Goal: Task Accomplishment & Management: Manage account settings

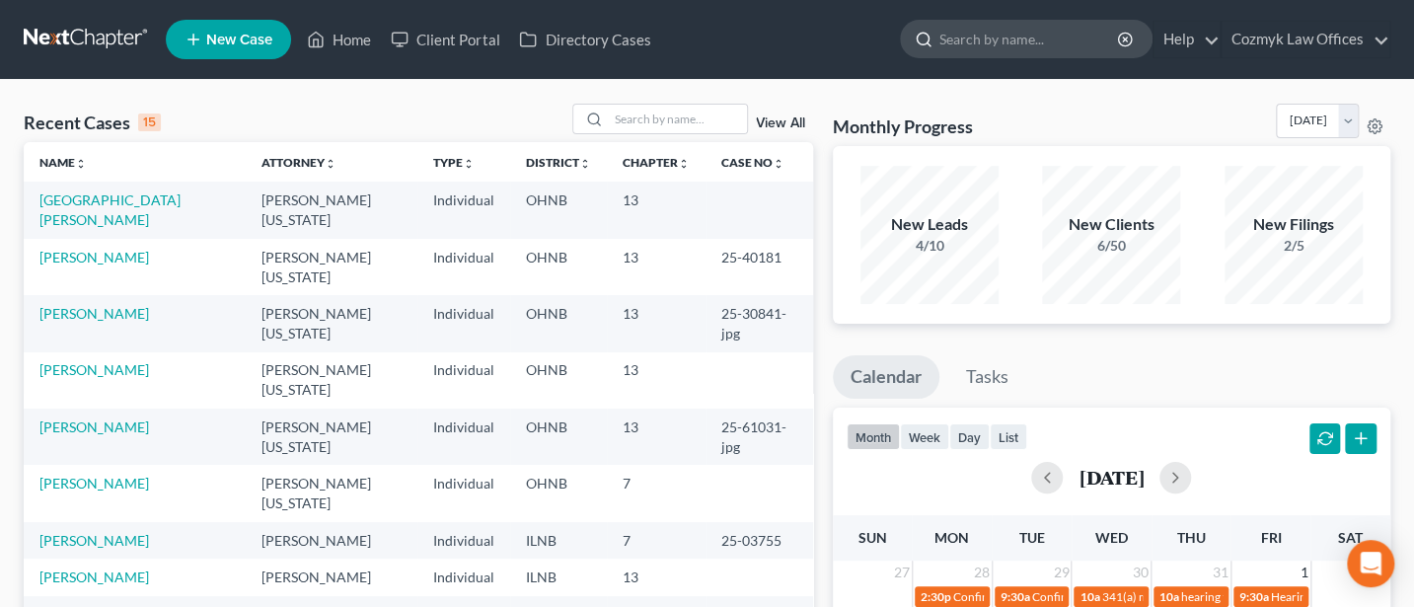
click at [998, 42] on input "search" at bounding box center [1029, 39] width 181 height 37
type input "[PERSON_NAME]"
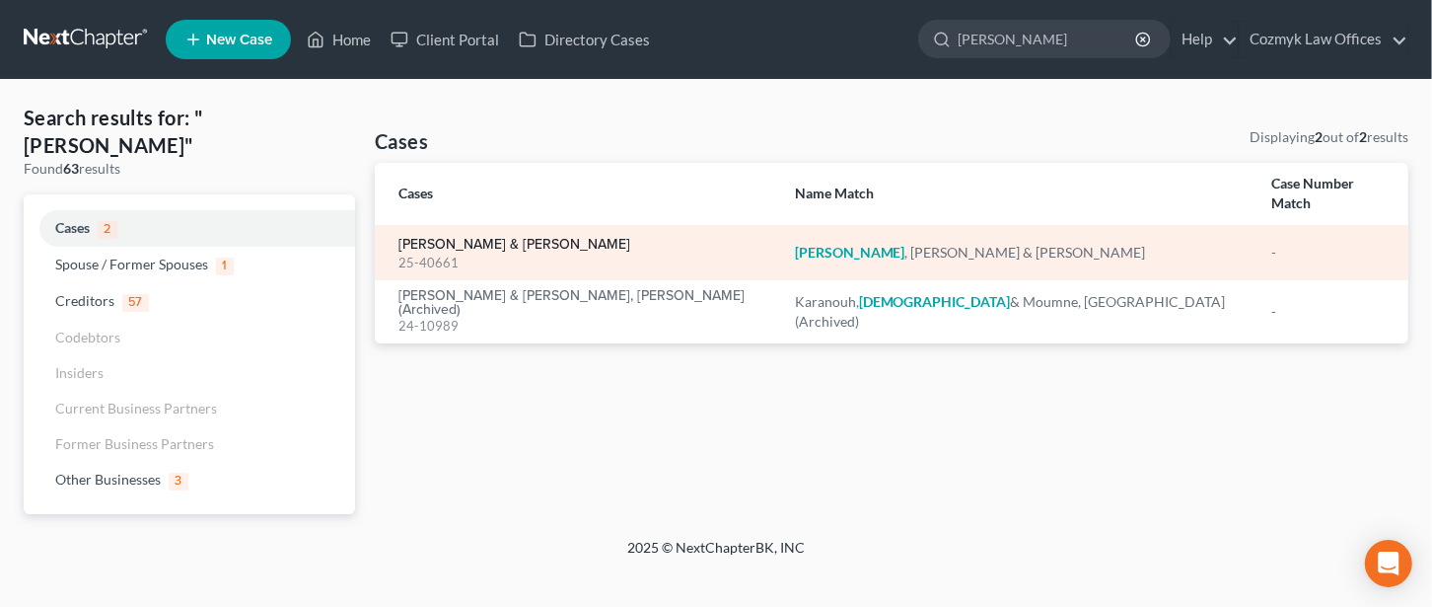
click at [512, 238] on link "[PERSON_NAME] & [PERSON_NAME]" at bounding box center [515, 245] width 232 height 14
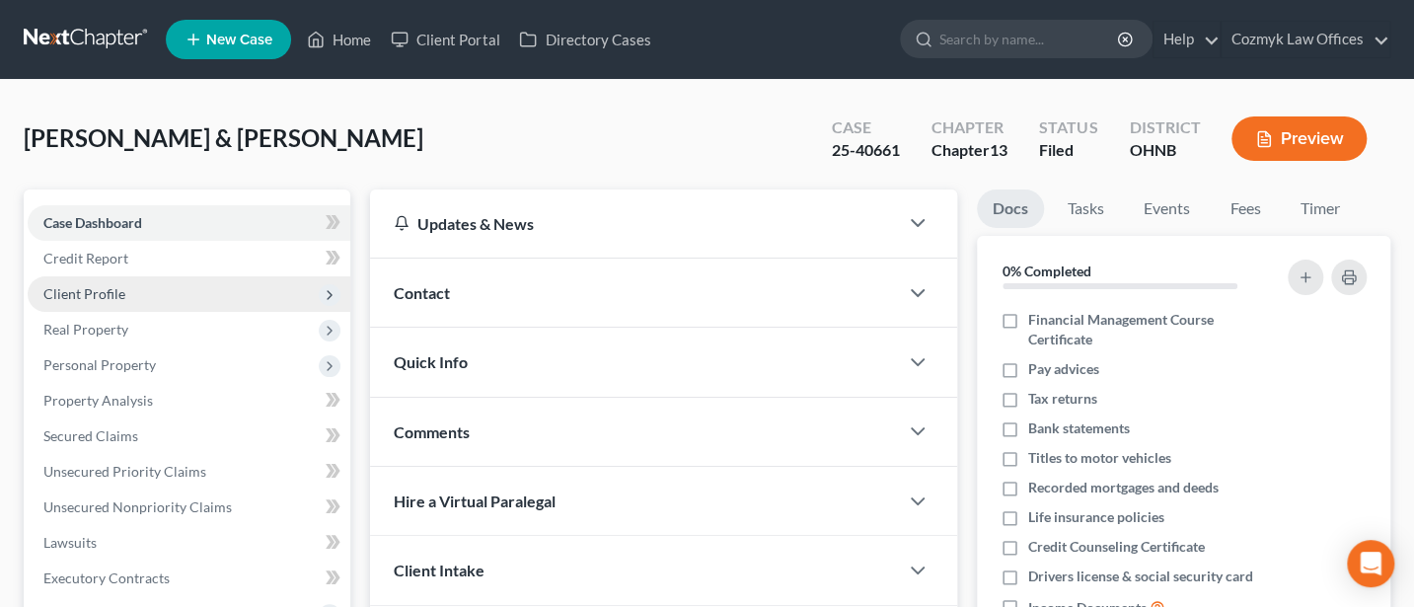
click at [105, 290] on span "Client Profile" at bounding box center [84, 293] width 82 height 17
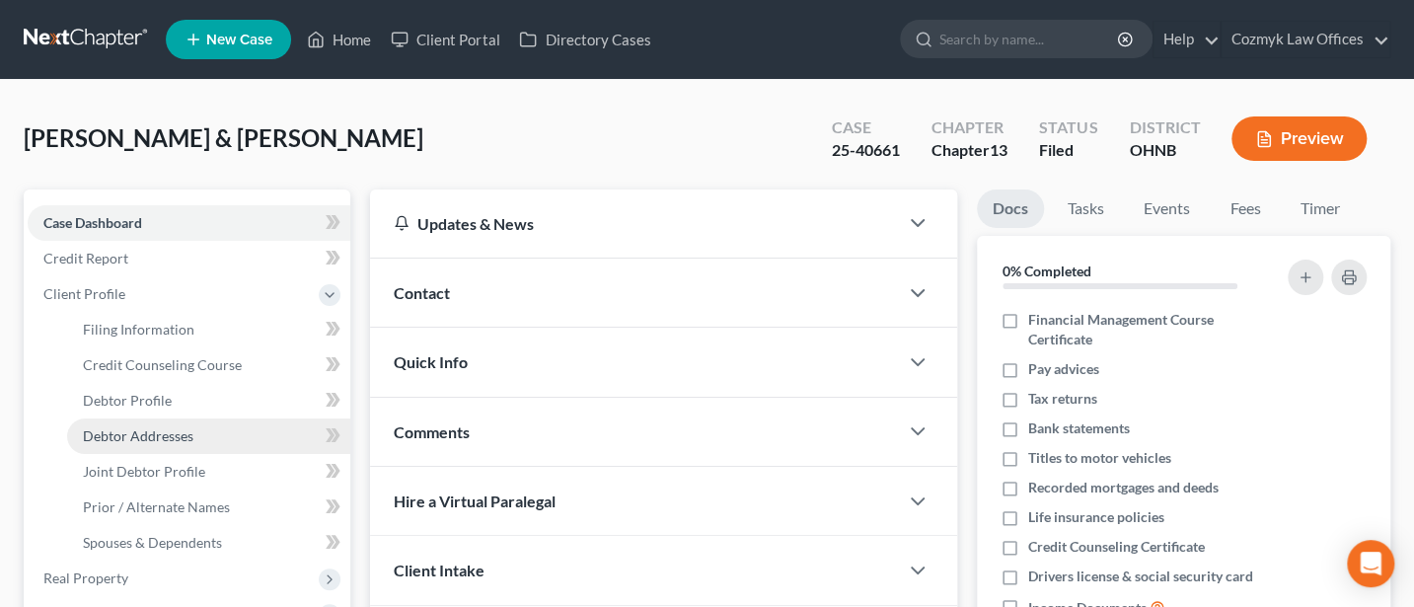
click at [155, 437] on span "Debtor Addresses" at bounding box center [138, 435] width 110 height 17
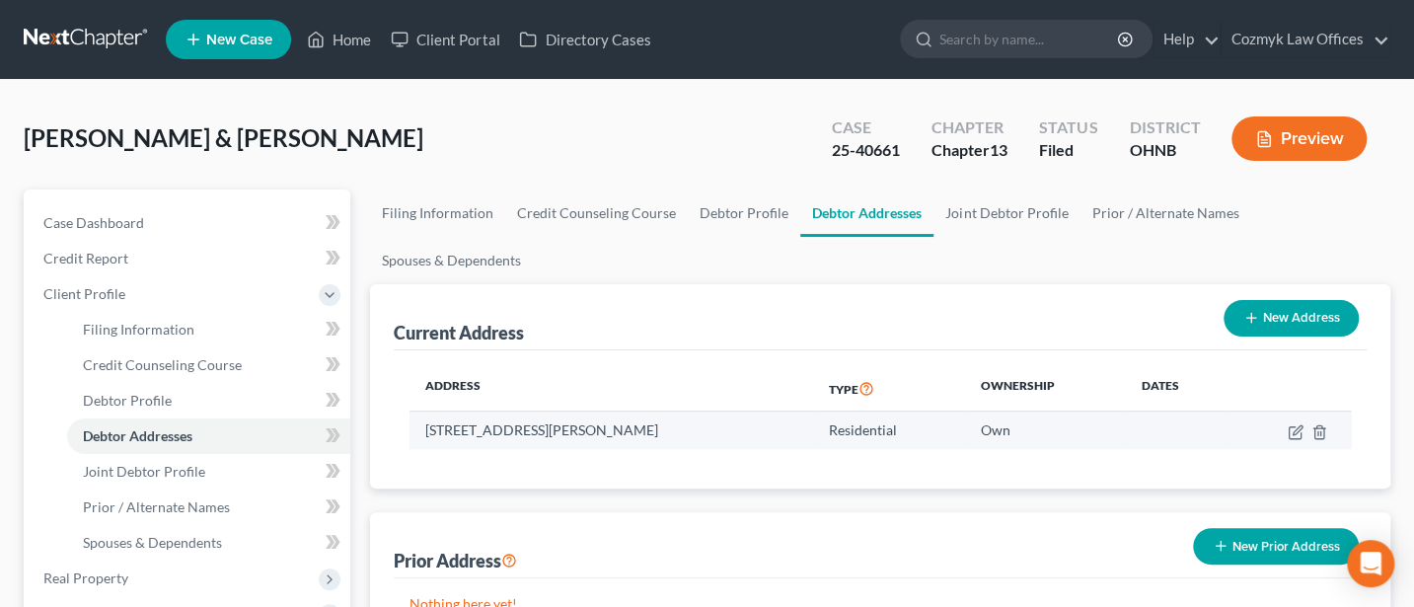
scroll to position [262, 0]
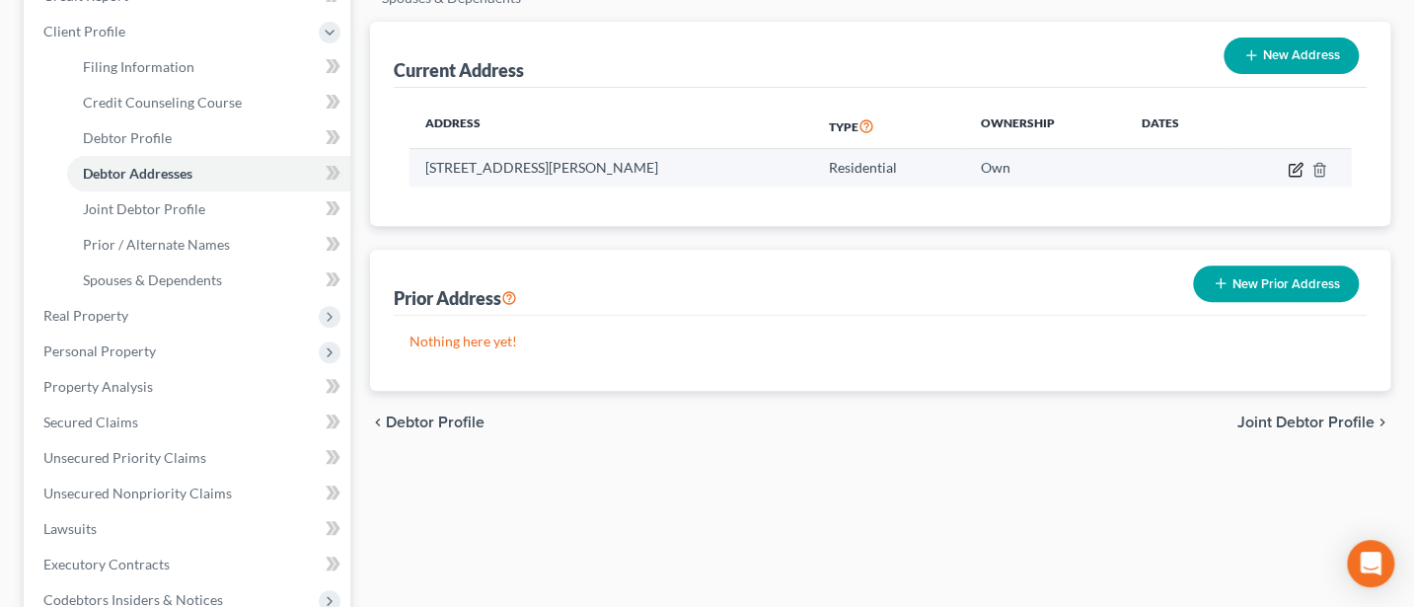
click at [1290, 167] on icon "button" at bounding box center [1295, 170] width 16 height 16
select select "36"
select select "14"
select select "0"
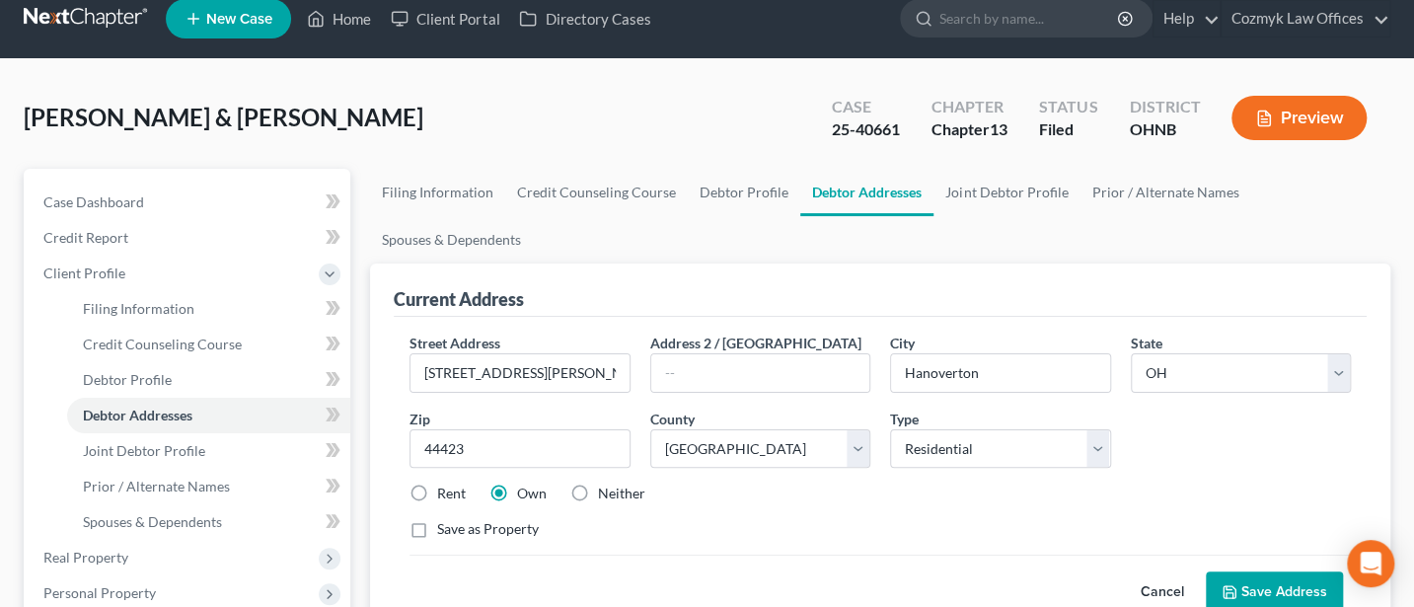
scroll to position [0, 0]
